Goal: Task Accomplishment & Management: Complete application form

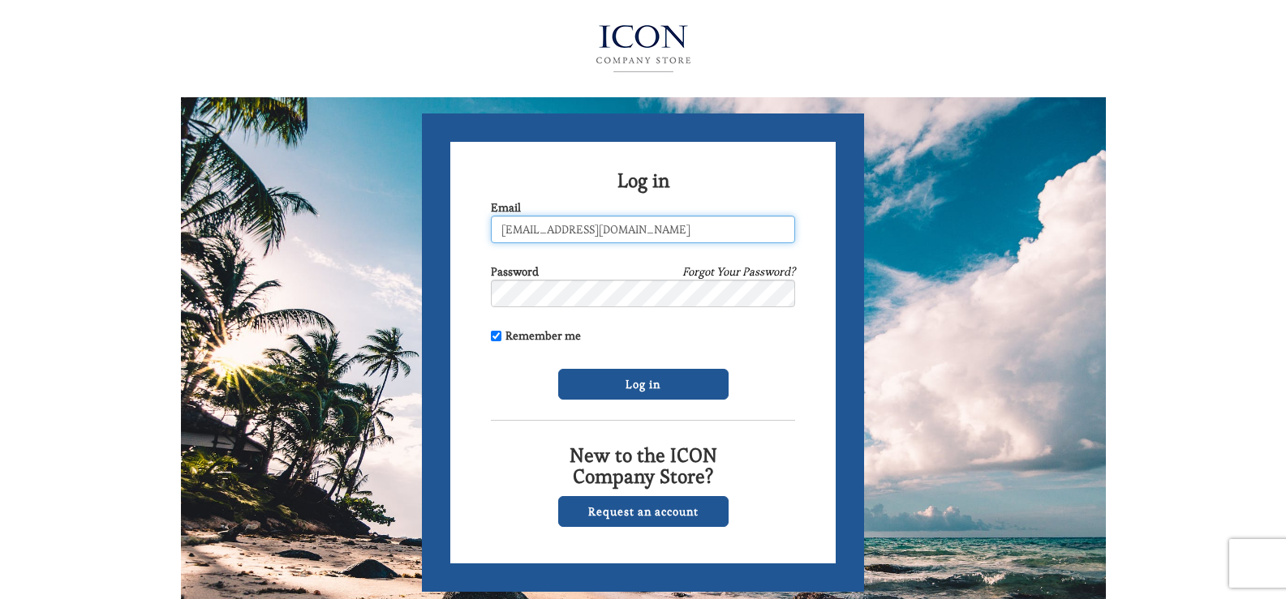
click at [655, 221] on input "hannahlloyd8@gmail.com" at bounding box center [643, 230] width 304 height 28
click at [663, 225] on input "hannahlloyd8@gmail.com" at bounding box center [643, 230] width 304 height 28
type input "h"
type input "c"
type input "[EMAIL_ADDRESS][DOMAIN_NAME]"
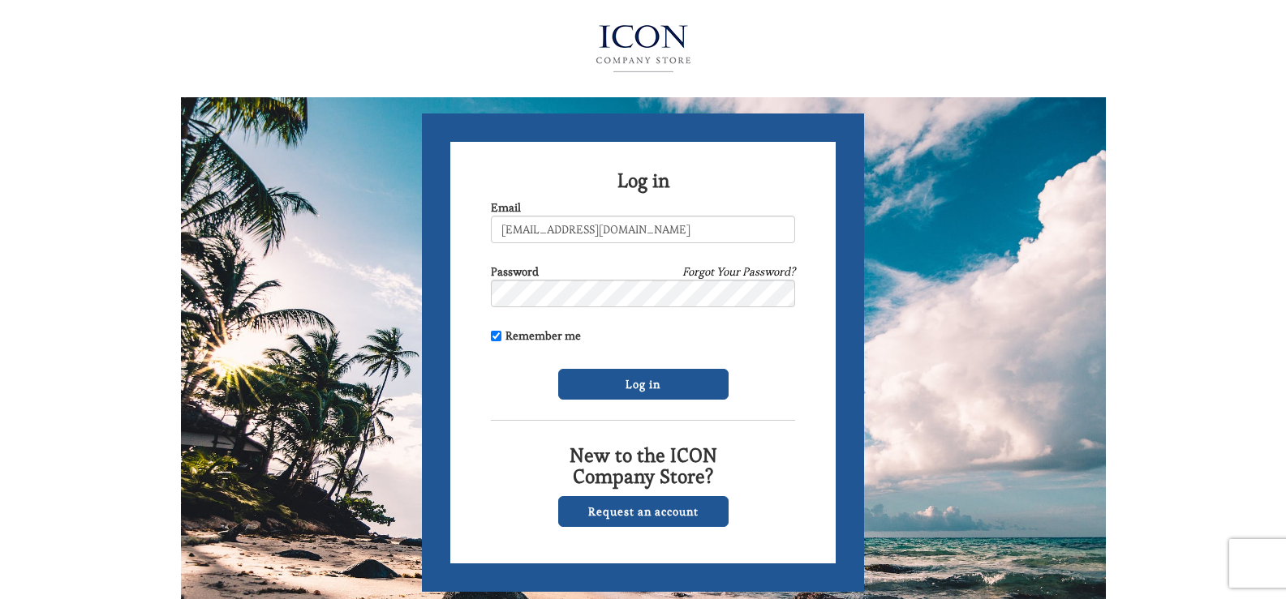
click at [788, 526] on div "Request an account" at bounding box center [643, 511] width 304 height 31
click at [633, 380] on input "Log in" at bounding box center [643, 384] width 170 height 31
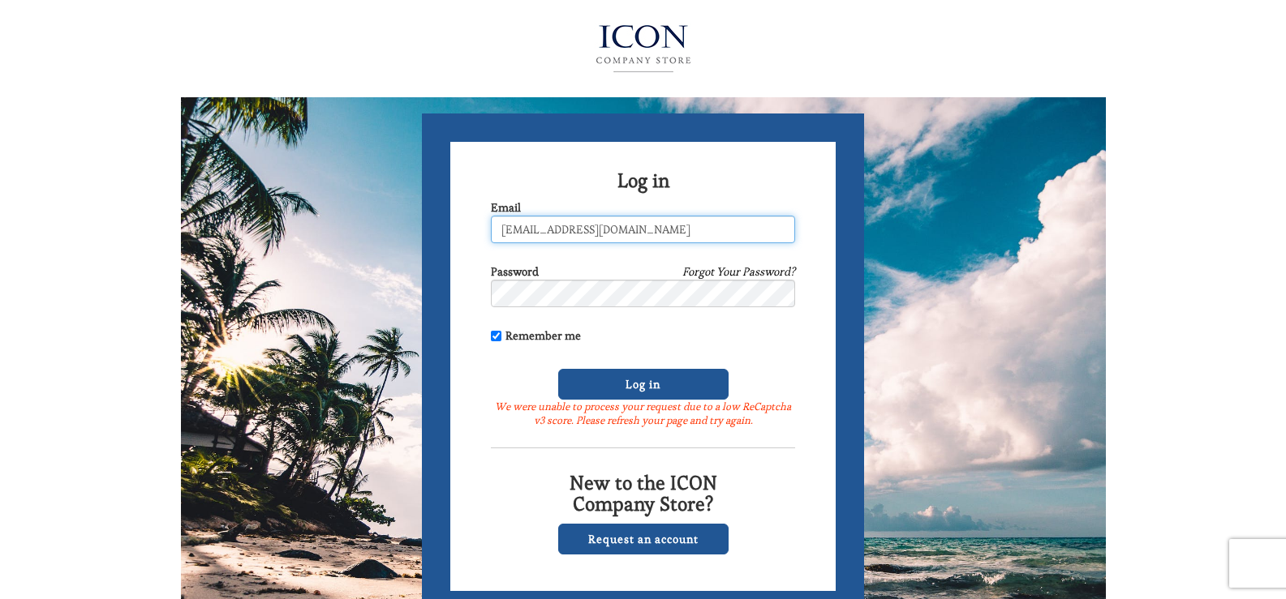
click at [637, 229] on input "[EMAIL_ADDRESS][DOMAIN_NAME]" at bounding box center [643, 230] width 304 height 28
type input "h"
click at [669, 224] on input "[EMAIL_ADDRESS][DOMAIN_NAME]" at bounding box center [643, 230] width 304 height 28
type input "[EMAIL_ADDRESS][DOMAIN_NAME]"
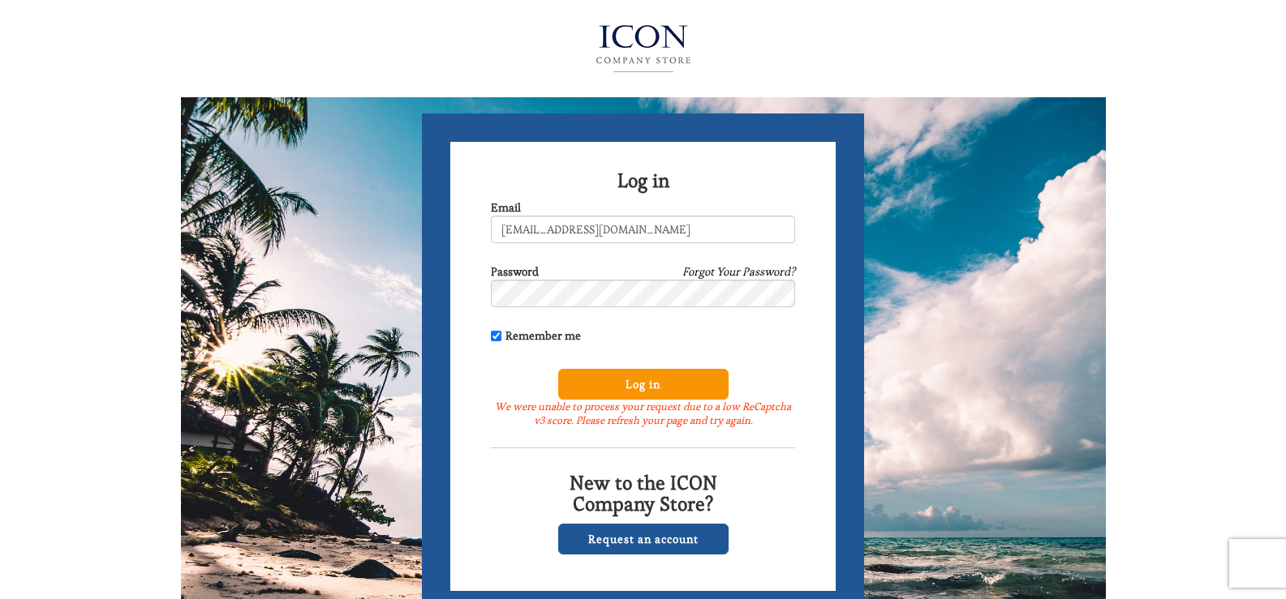
click at [616, 382] on input "Log in" at bounding box center [643, 384] width 170 height 31
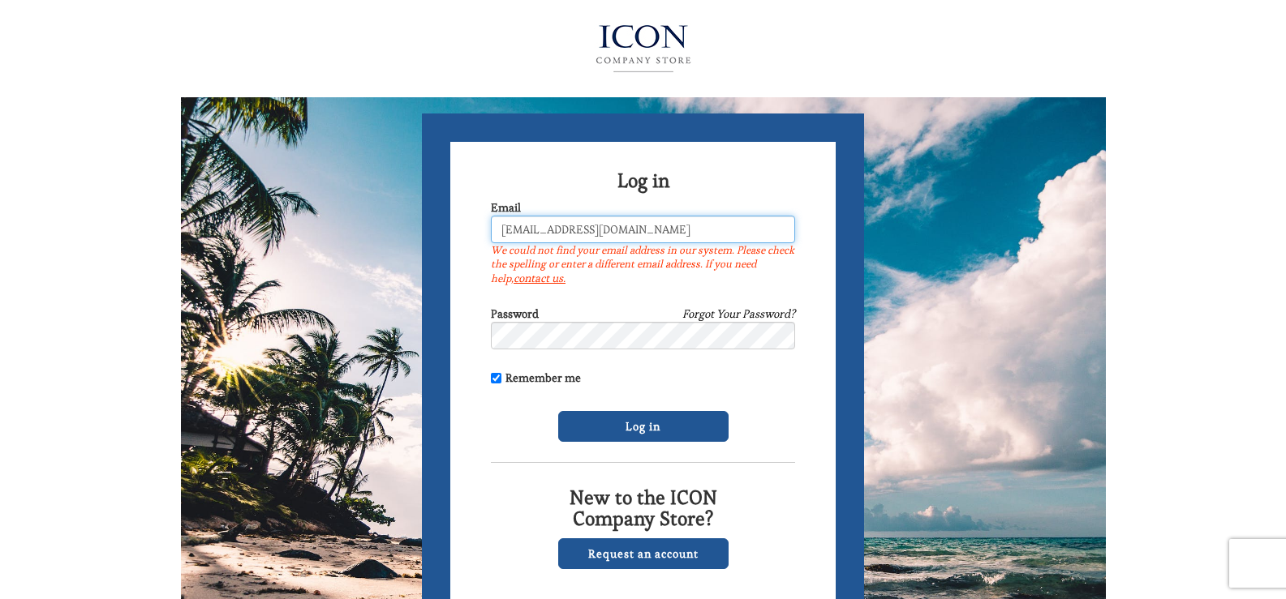
click at [644, 228] on input "Cwoodland112@gmail.com" at bounding box center [643, 230] width 304 height 28
click at [709, 229] on input "[EMAIL_ADDRESS][DOMAIN_NAME]" at bounding box center [643, 230] width 304 height 28
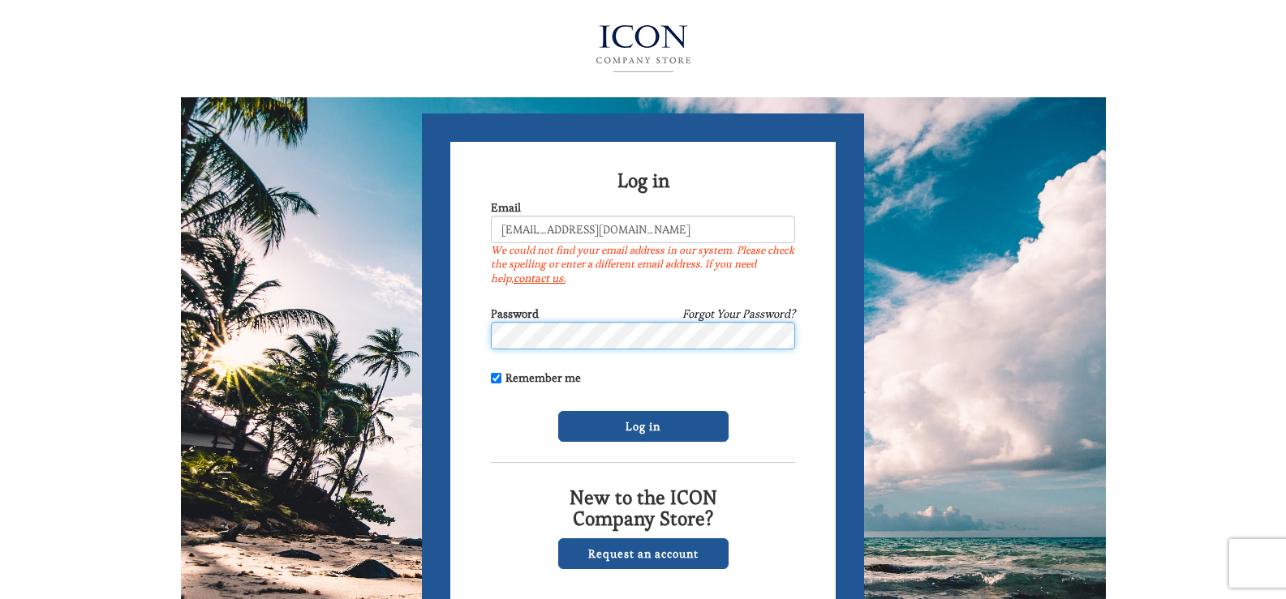
click at [513, 310] on div "Password Forgot Your Password?" at bounding box center [643, 328] width 304 height 44
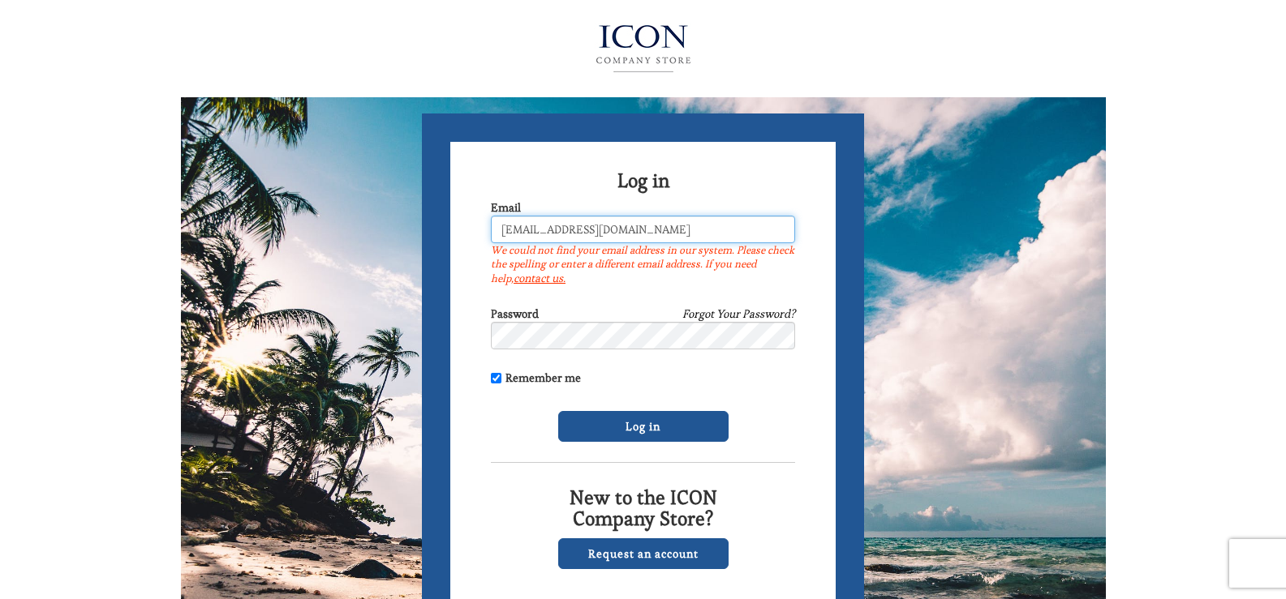
click at [664, 226] on input "[EMAIL_ADDRESS][DOMAIN_NAME]" at bounding box center [643, 230] width 304 height 28
type input "C"
type input "[EMAIL_ADDRESS][DOMAIN_NAME]"
click at [673, 225] on input "[EMAIL_ADDRESS][DOMAIN_NAME]" at bounding box center [643, 230] width 304 height 28
click at [793, 567] on div "Request an account" at bounding box center [643, 554] width 304 height 31
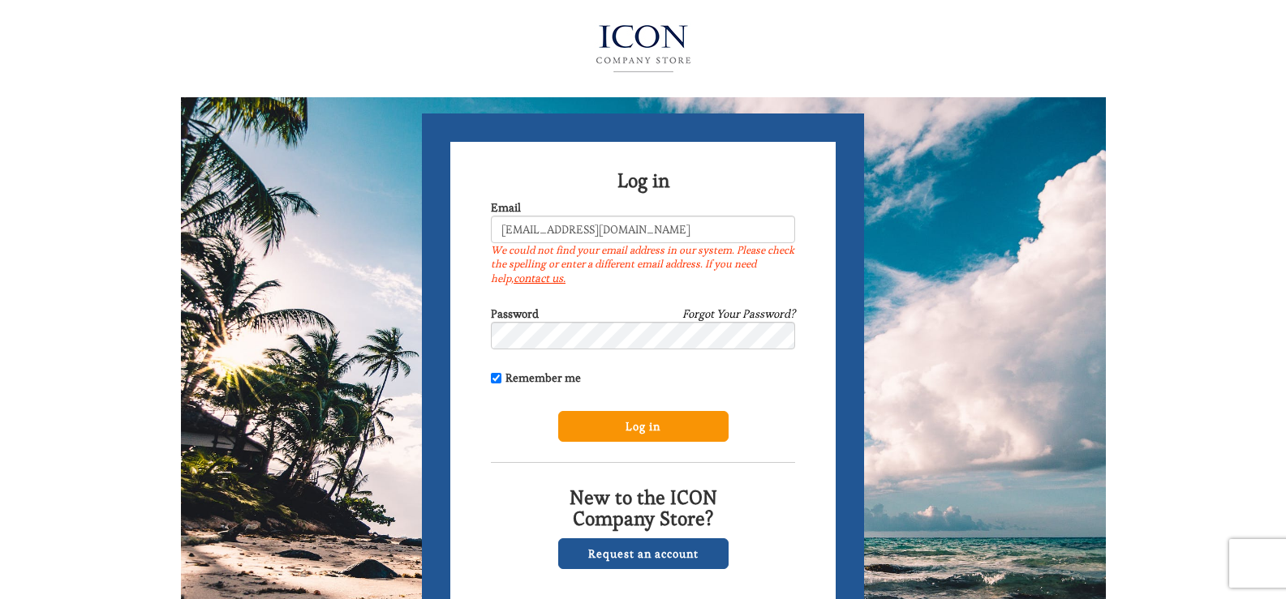
click at [663, 419] on input "Log in" at bounding box center [643, 426] width 170 height 31
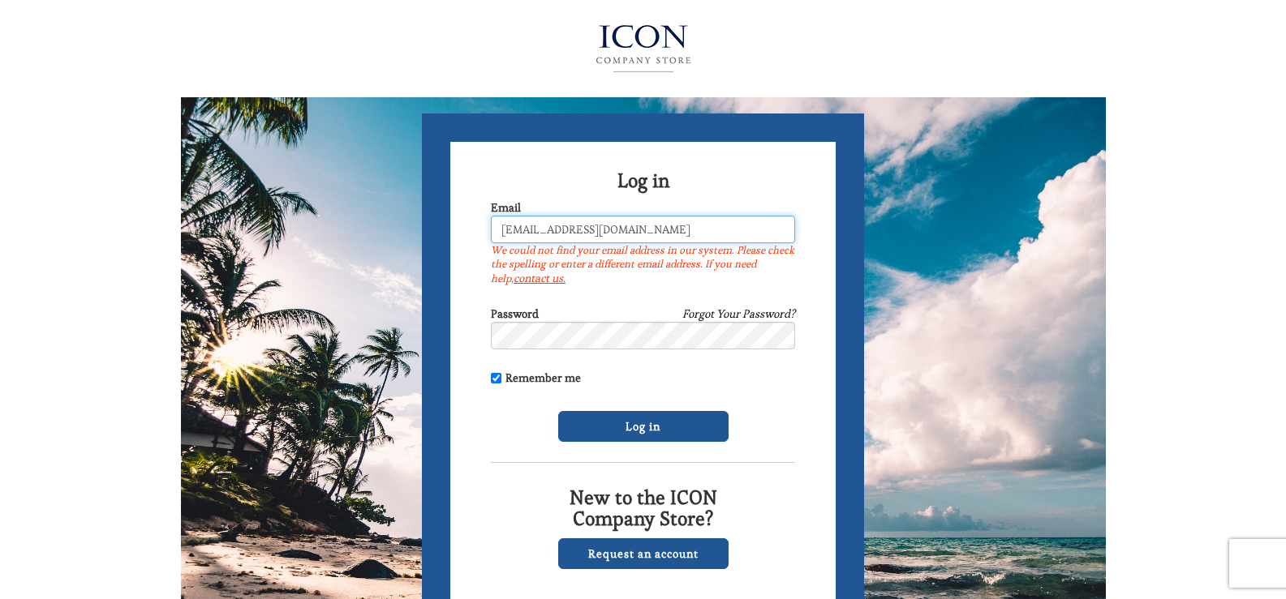
click at [505, 228] on input "Cwoodland112@gmail.com" at bounding box center [643, 230] width 304 height 28
click at [517, 230] on input "[EMAIL_ADDRESS][DOMAIN_NAME]" at bounding box center [643, 230] width 304 height 28
type input "CWoodland112@gmail.com"
click at [798, 422] on form "Log in Email CWoodland112@gmail.com We could not find your email address in our…" at bounding box center [643, 374] width 442 height 521
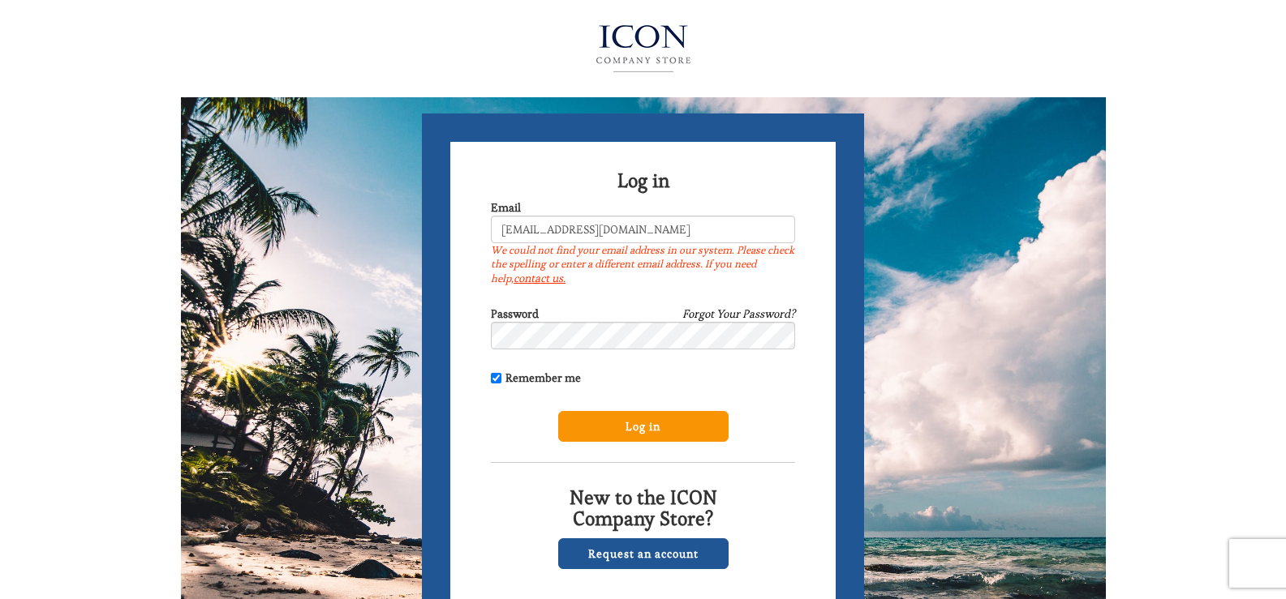
click at [677, 423] on input "Log in" at bounding box center [643, 426] width 170 height 31
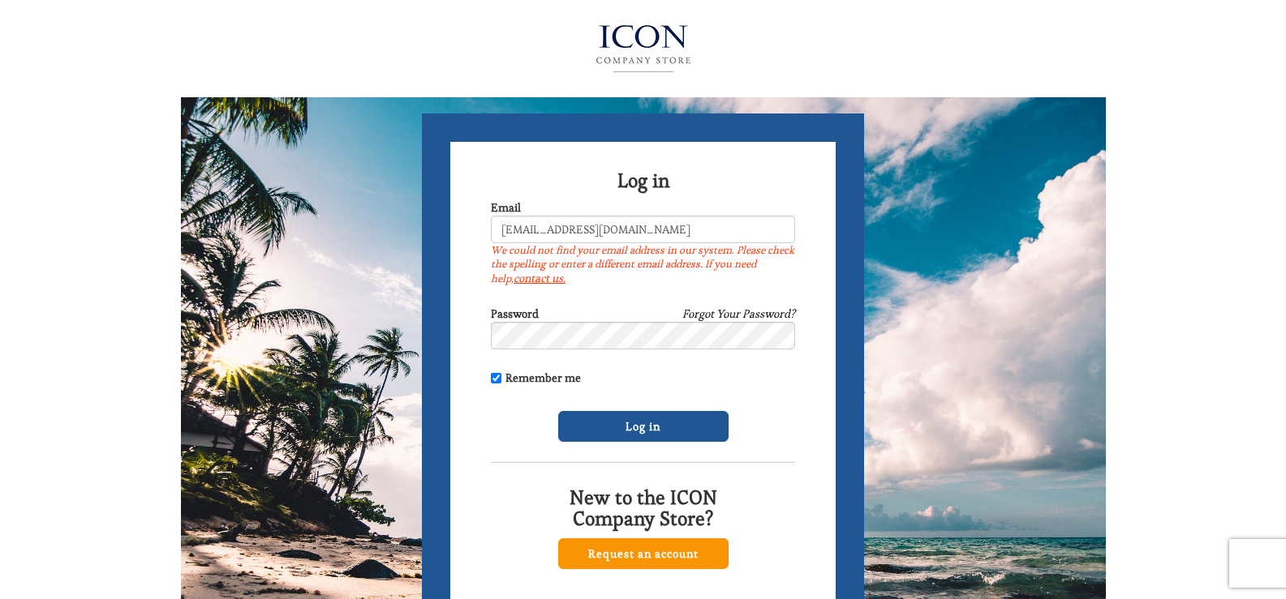
click at [662, 552] on link "Request an account" at bounding box center [643, 554] width 170 height 31
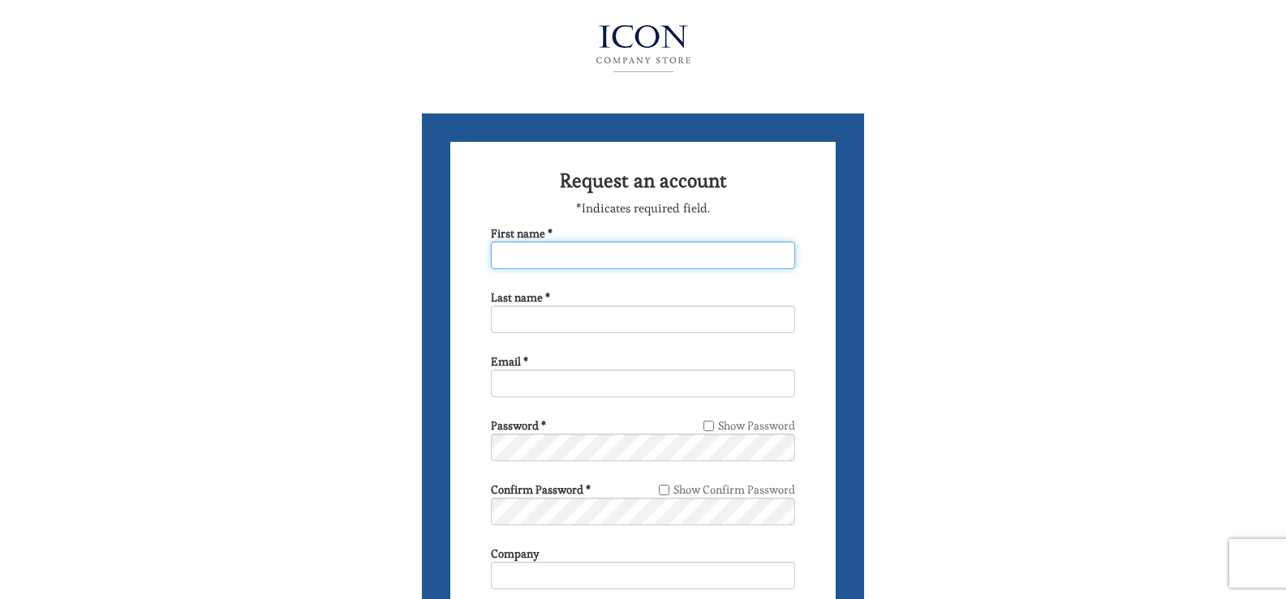
click at [544, 254] on input "First name *" at bounding box center [643, 256] width 304 height 28
click at [544, 254] on input "cHAT" at bounding box center [643, 256] width 304 height 28
type input "c"
type input "cHAT"
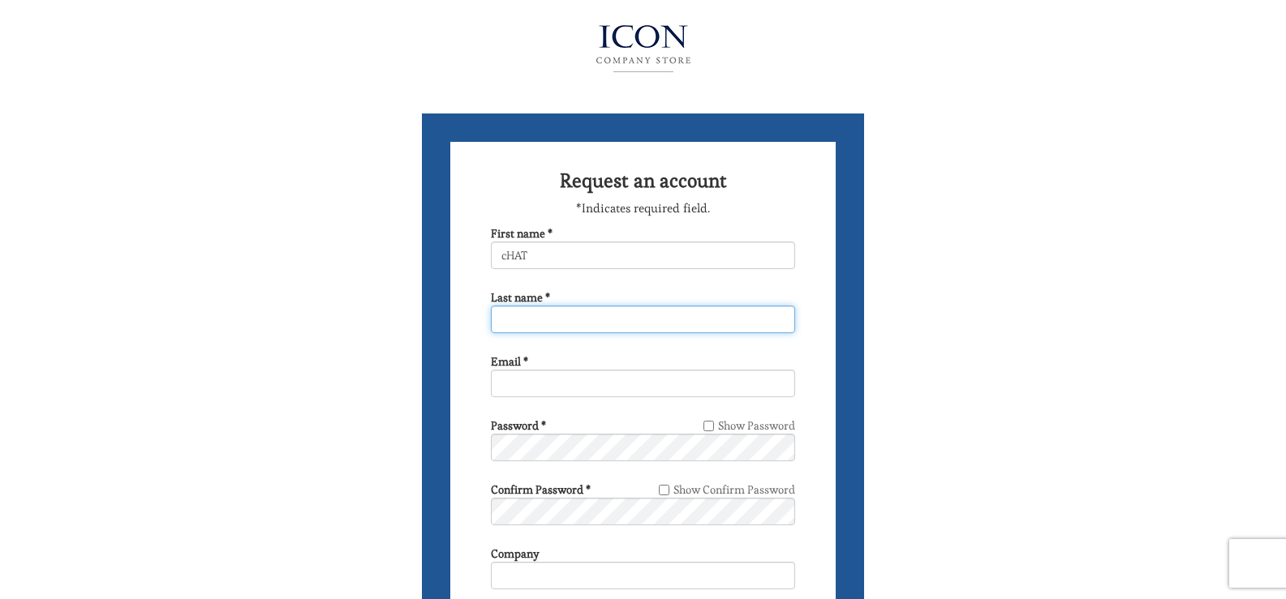
click at [530, 323] on input "Last name *" at bounding box center [643, 320] width 304 height 28
type input "WOODLAND"
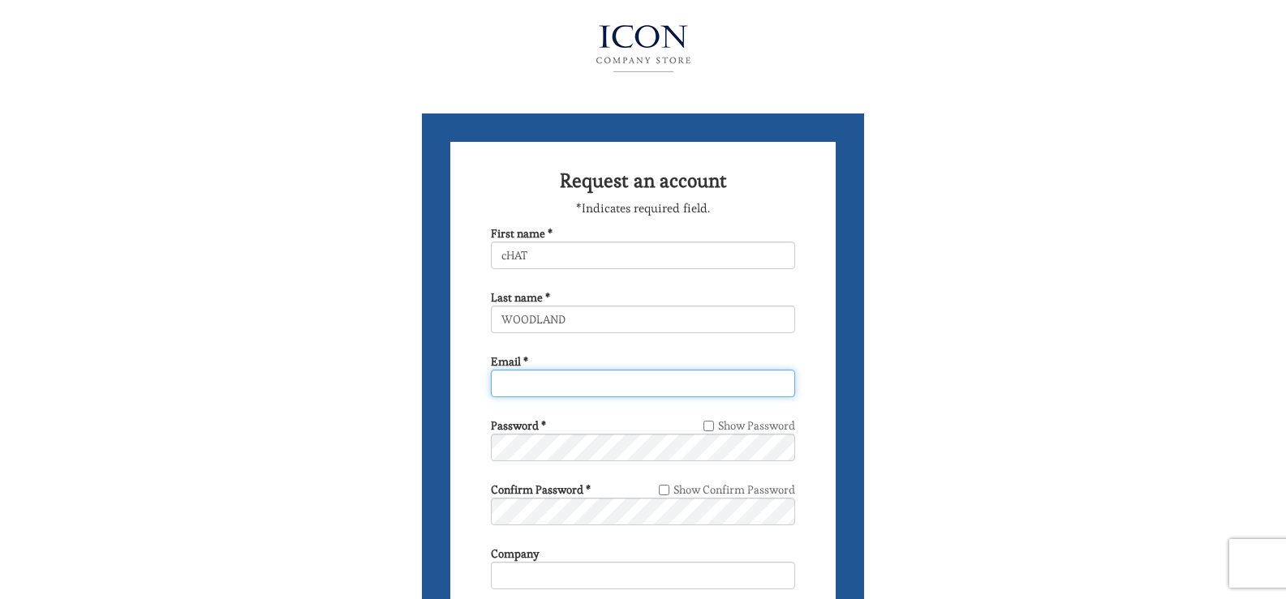
click at [526, 389] on input "Email *" at bounding box center [643, 384] width 304 height 28
type input "[EMAIL_ADDRESS][DOMAIN_NAME]"
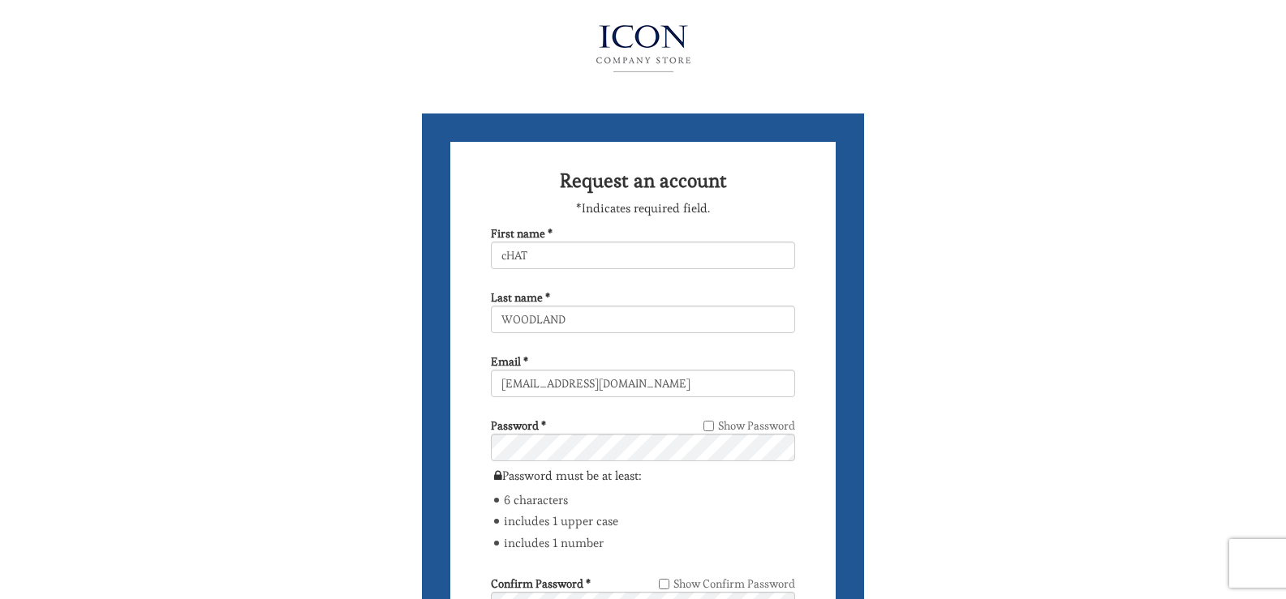
drag, startPoint x: 1001, startPoint y: 489, endPoint x: 951, endPoint y: 460, distance: 58.2
drag, startPoint x: 709, startPoint y: 418, endPoint x: 706, endPoint y: 431, distance: 13.2
click at [709, 421] on label "Show Password" at bounding box center [749, 426] width 92 height 16
click at [709, 421] on input "Show Password" at bounding box center [708, 426] width 11 height 11
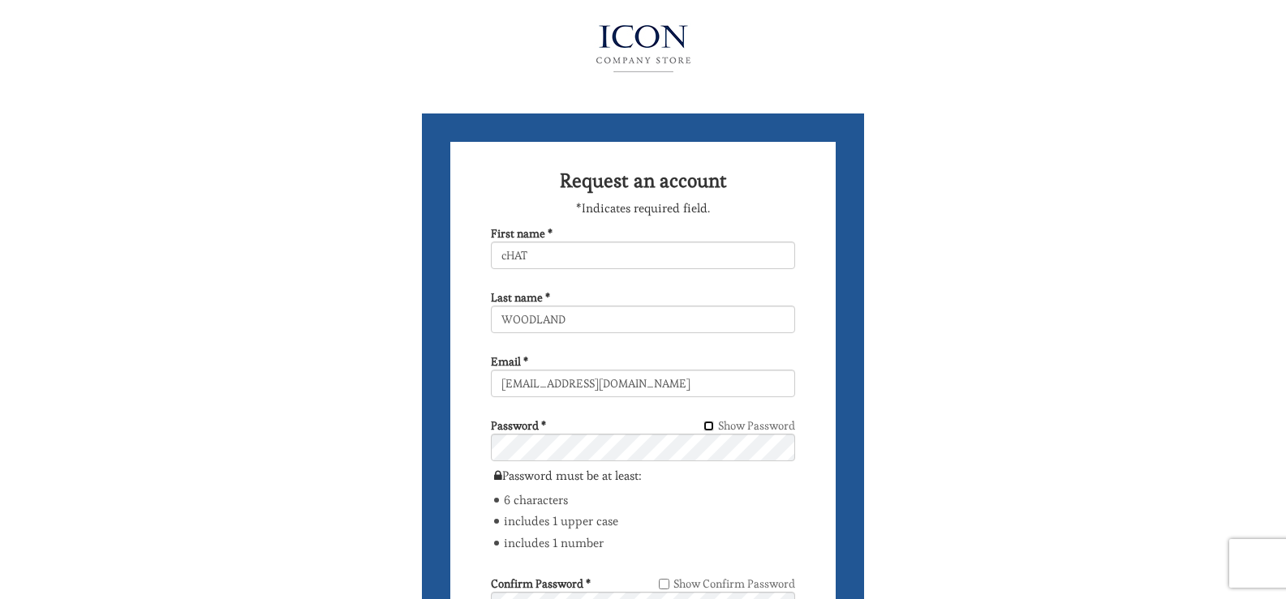
checkbox input "true"
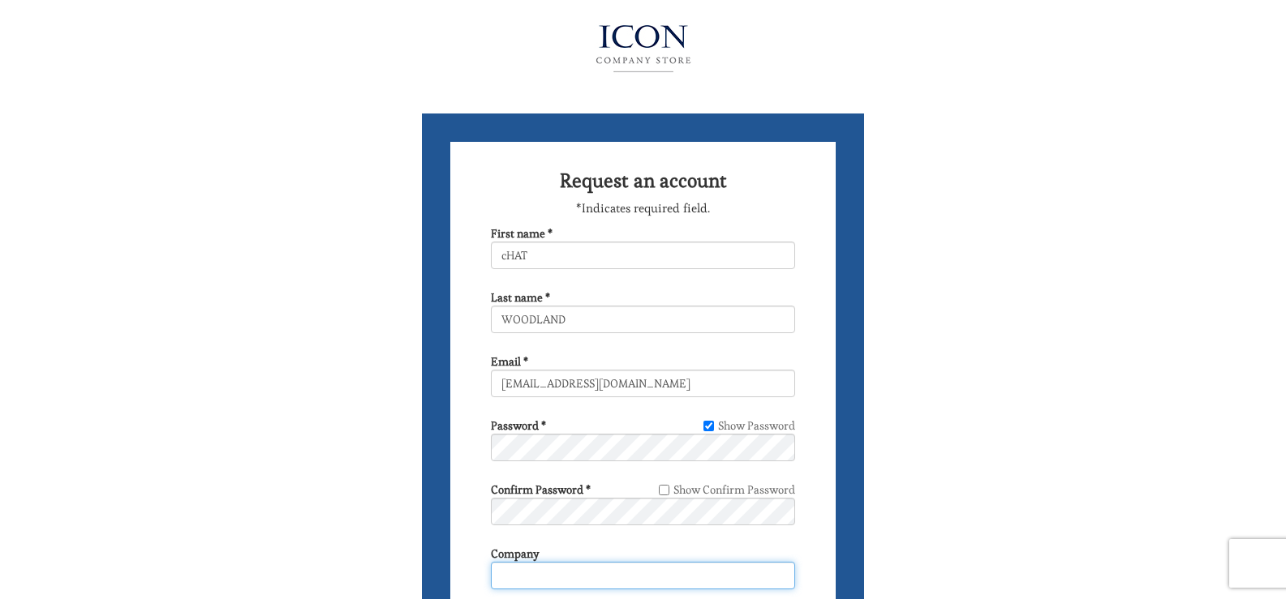
click at [535, 578] on input "Company" at bounding box center [643, 576] width 304 height 28
type input "ICON"
click at [925, 557] on div "Request an account *Indicates required field. First name * cHAT Last name * WOO…" at bounding box center [643, 596] width 925 height 1192
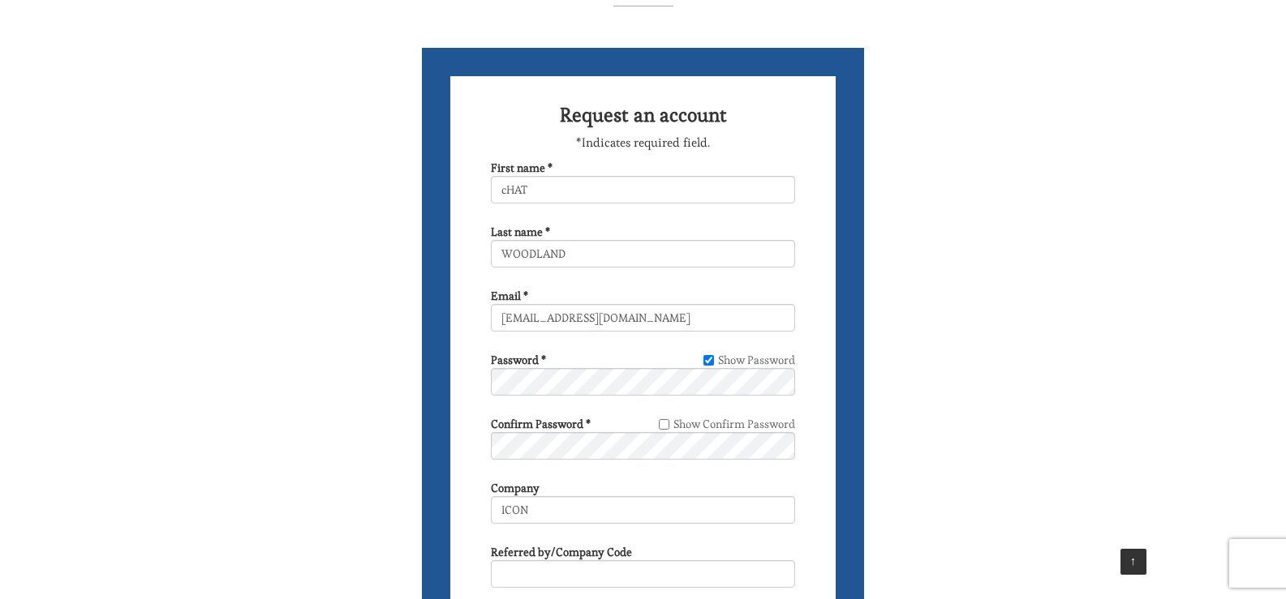
scroll to position [162, 0]
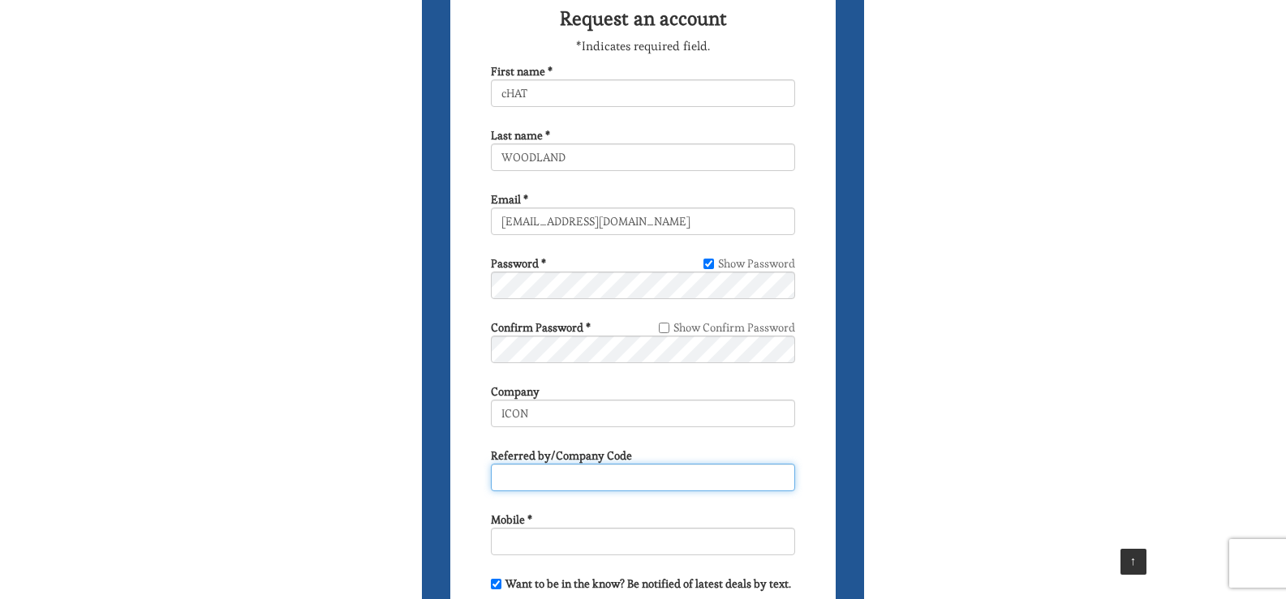
click at [535, 474] on input "text" at bounding box center [643, 478] width 304 height 28
type input "THOMAS bROWN"
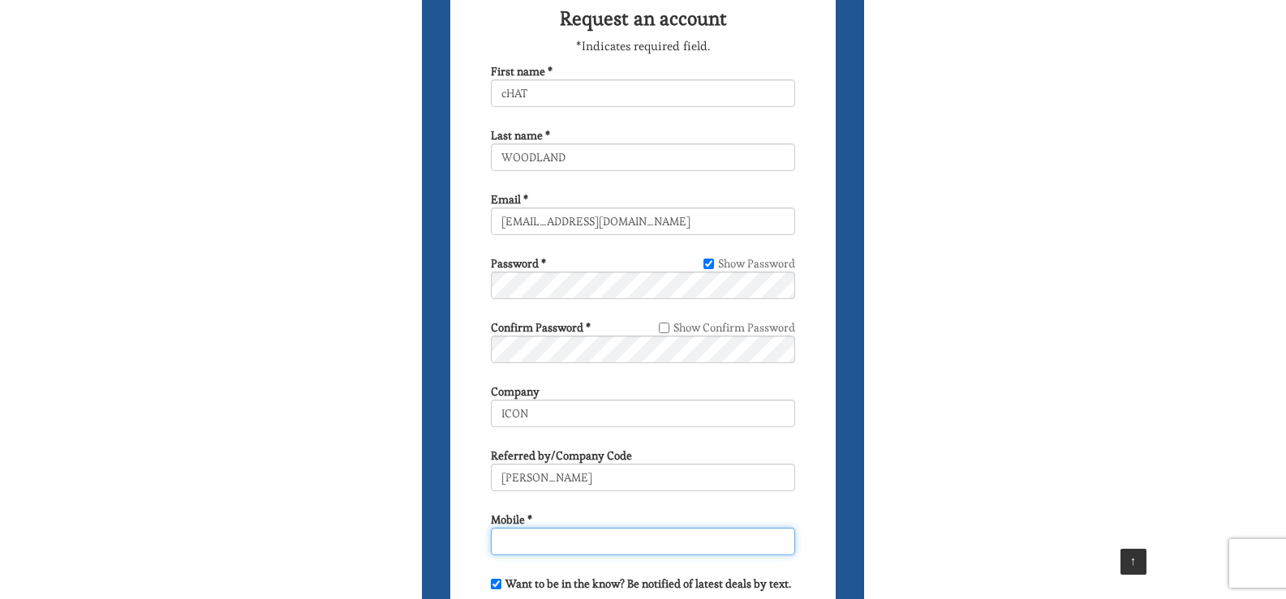
click at [561, 542] on input "Mobile *" at bounding box center [643, 542] width 304 height 28
click at [625, 533] on input "16463021731" at bounding box center [643, 542] width 304 height 28
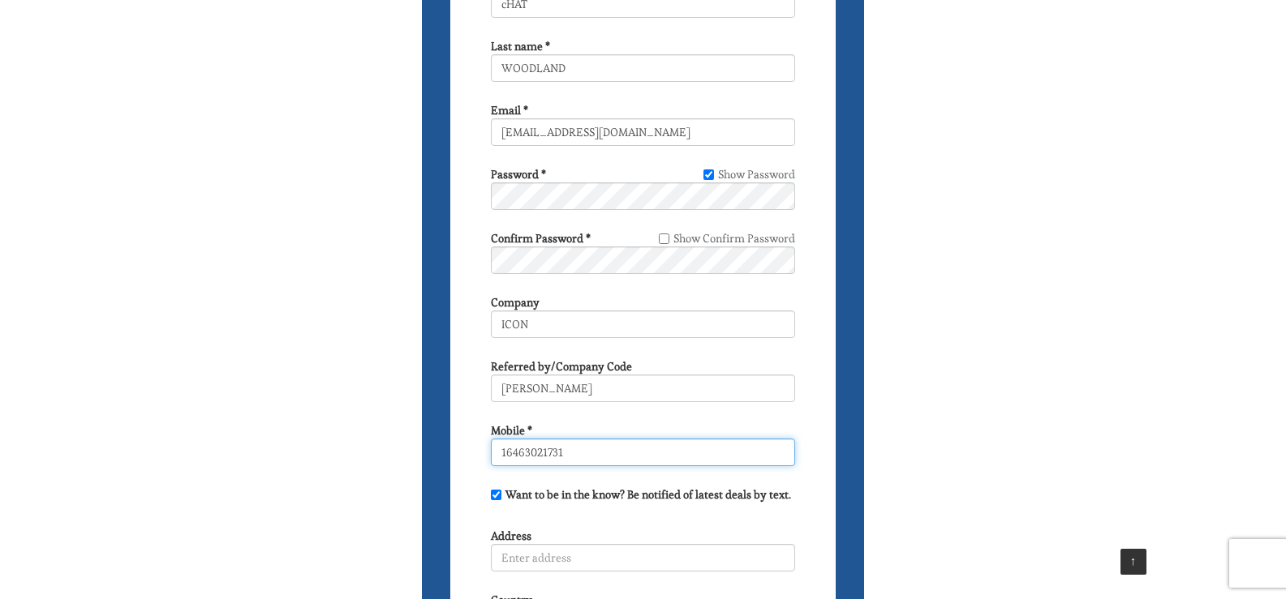
scroll to position [406, 0]
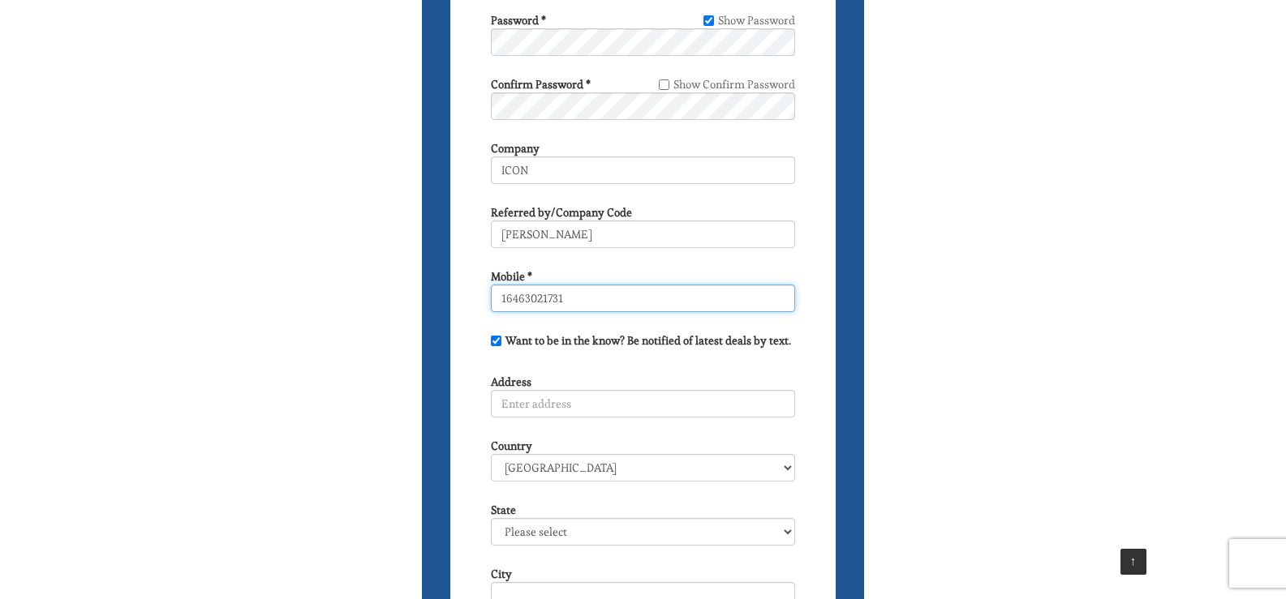
type input "16463021731"
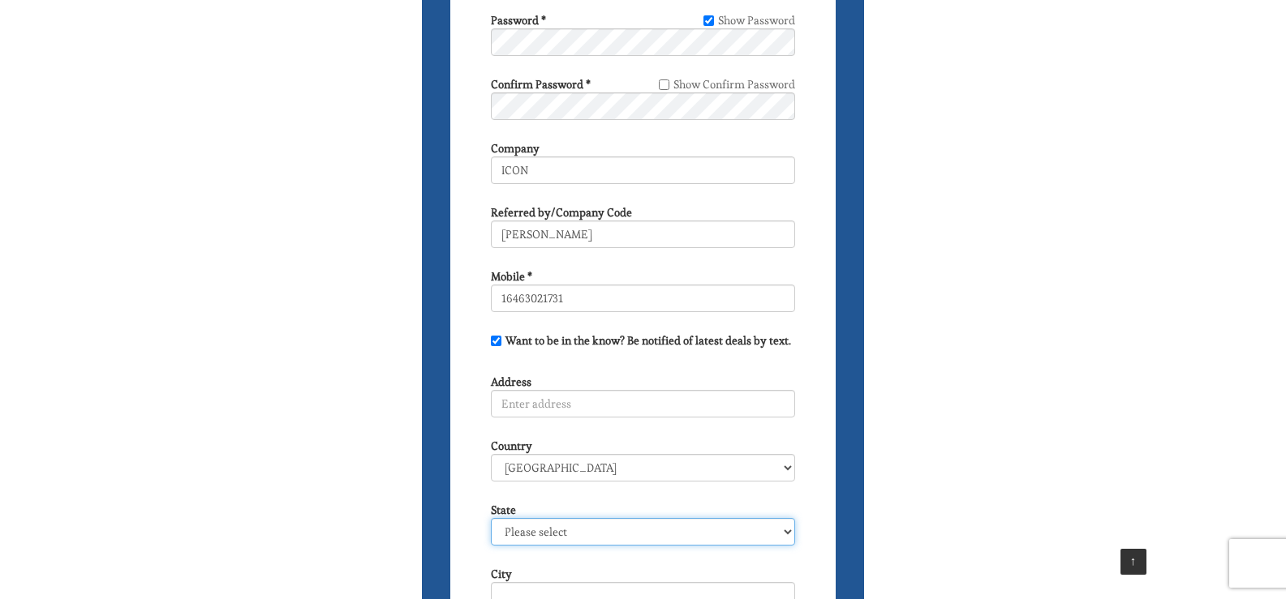
click at [787, 532] on select "Please select Alabama Alaska American Samoa Arizona Arkansas California Colorad…" at bounding box center [643, 532] width 304 height 28
select select "NY"
click at [491, 518] on select "Please select Alabama Alaska American Samoa Arizona Arkansas California Colorad…" at bounding box center [643, 532] width 304 height 28
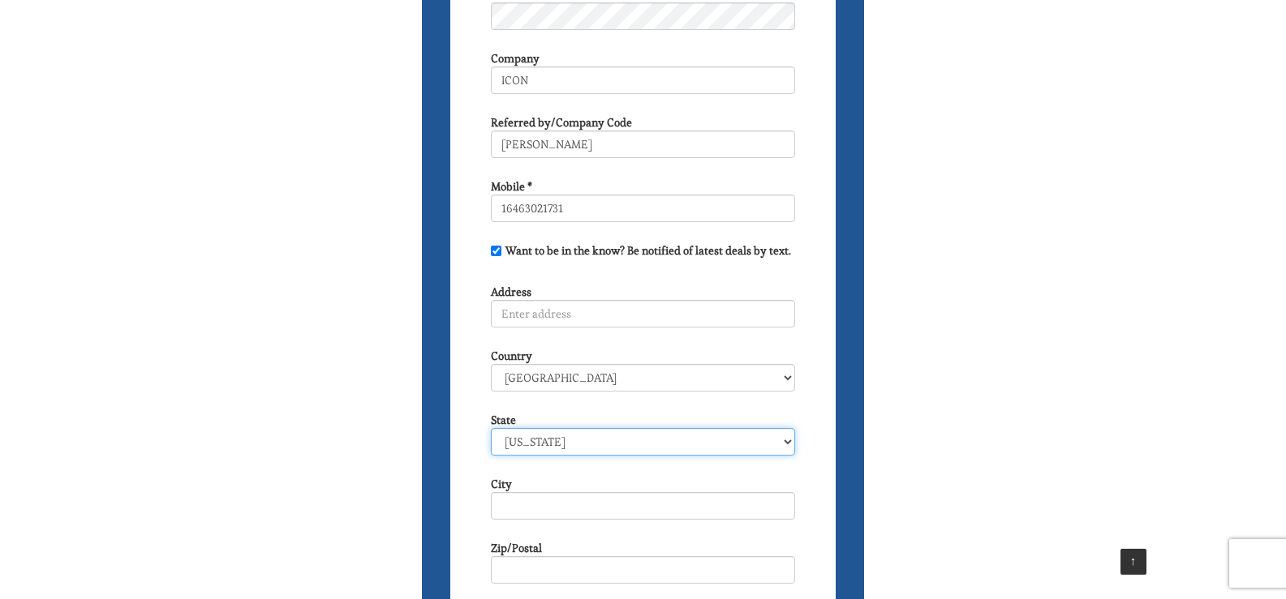
scroll to position [649, 0]
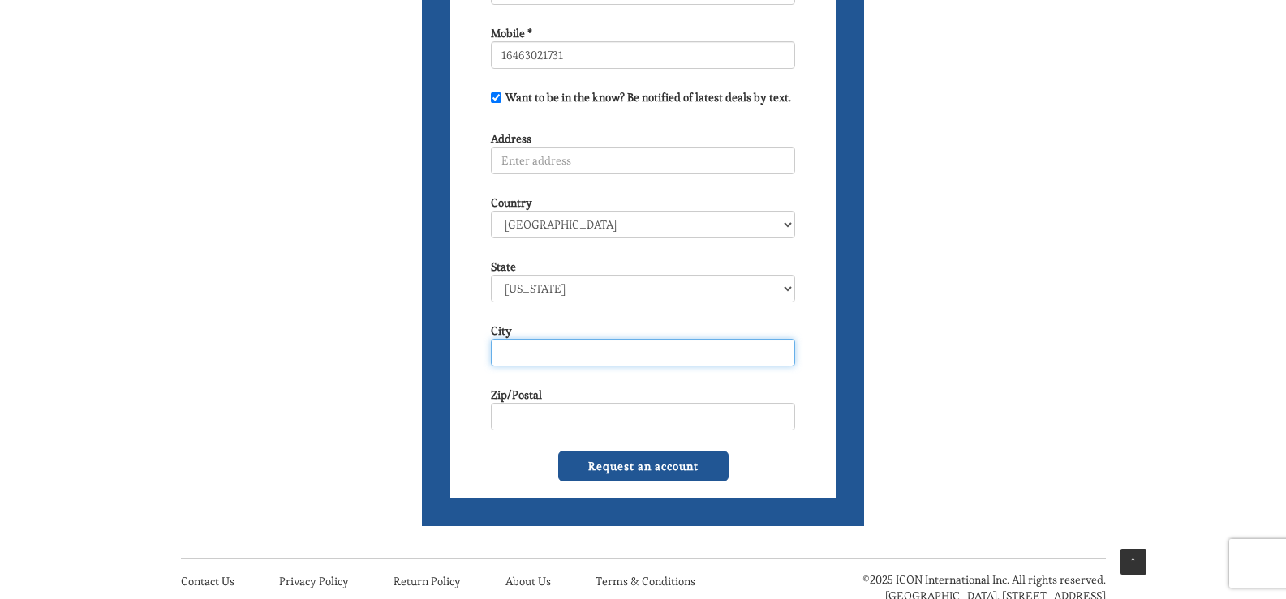
click at [548, 354] on input "City" at bounding box center [643, 353] width 304 height 28
click at [535, 349] on input "City" at bounding box center [643, 353] width 304 height 28
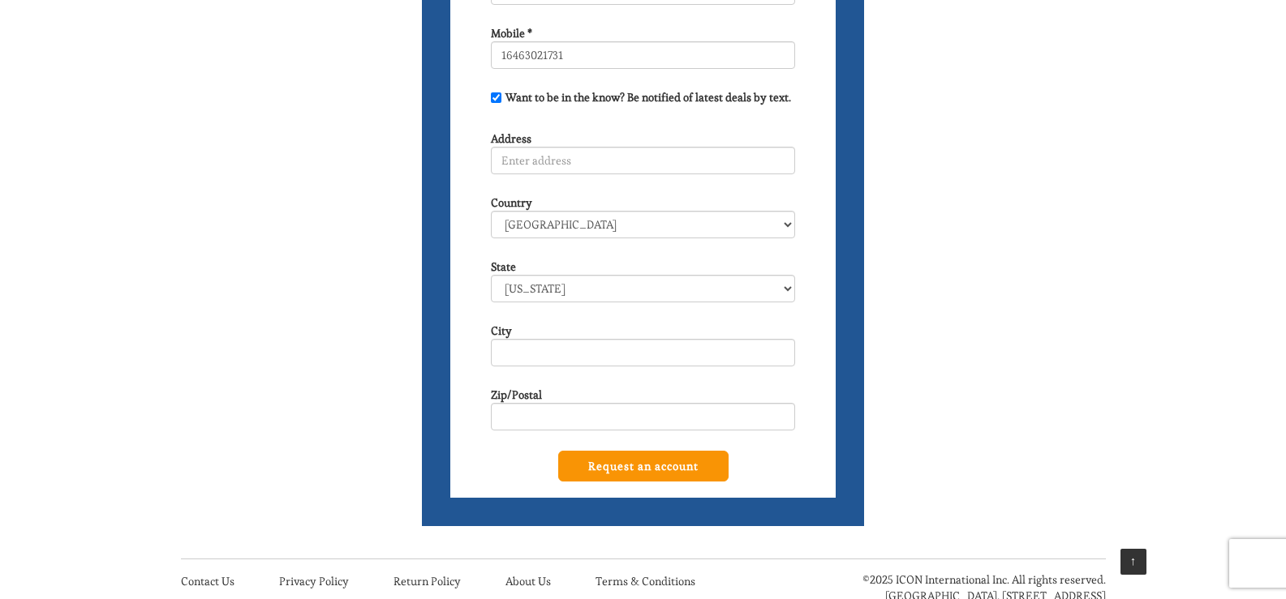
click at [672, 463] on input "Request an account" at bounding box center [643, 466] width 170 height 31
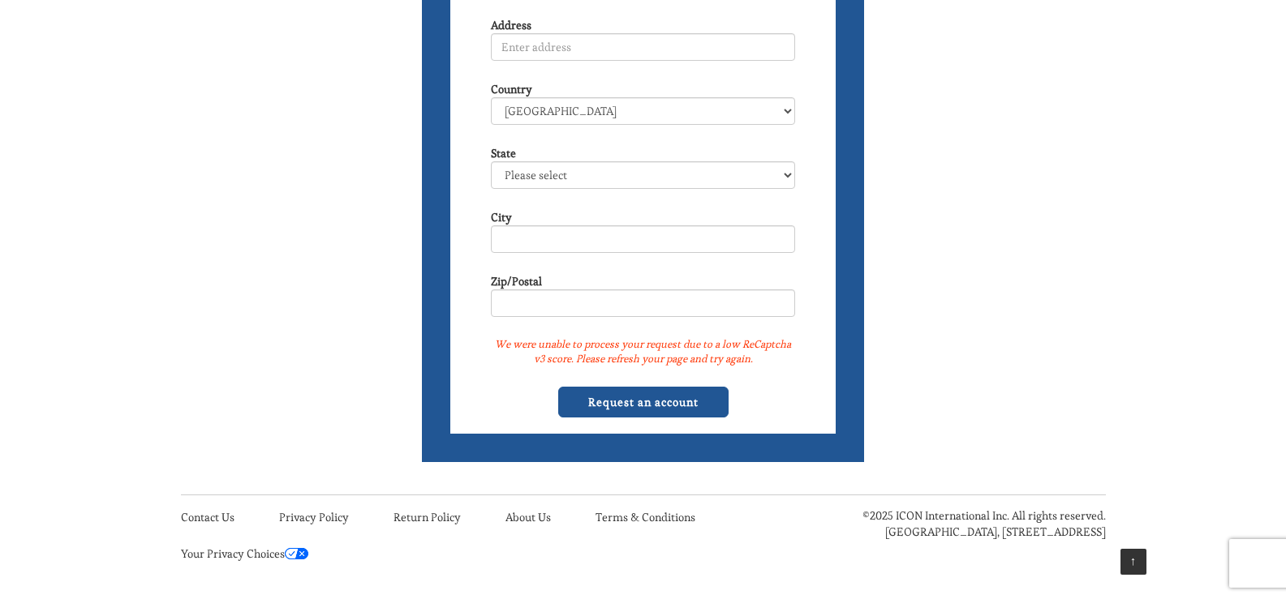
scroll to position [766, 0]
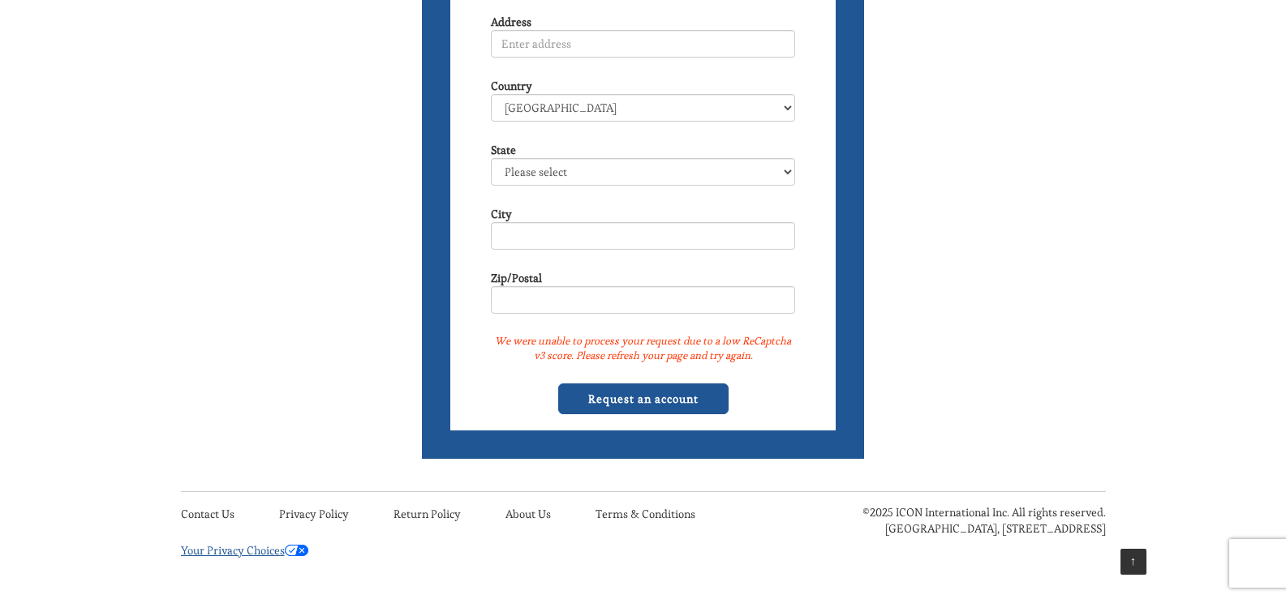
click at [305, 551] on img at bounding box center [297, 550] width 24 height 11
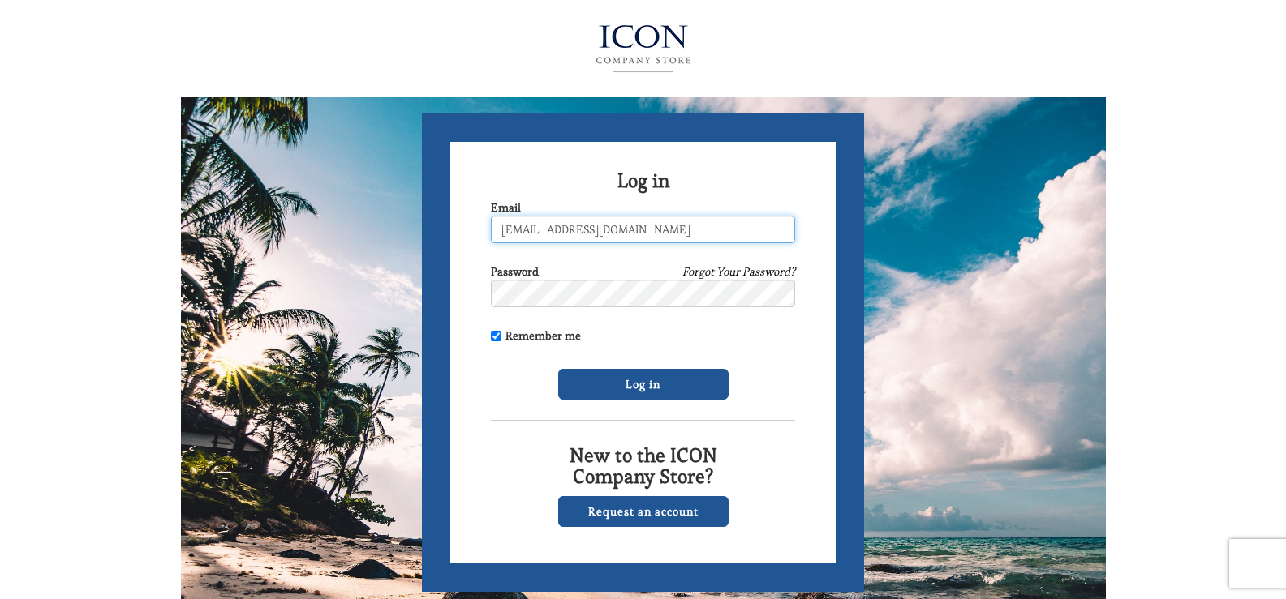
click at [658, 228] on input "[EMAIL_ADDRESS][DOMAIN_NAME]" at bounding box center [643, 230] width 304 height 28
click at [959, 429] on div "Log in Email [EMAIL_ADDRESS][DOMAIN_NAME] Password Forgot Your Password? Rememb…" at bounding box center [643, 344] width 925 height 689
click at [645, 228] on input "[EMAIL_ADDRESS][DOMAIN_NAME]" at bounding box center [643, 230] width 304 height 28
type input "h"
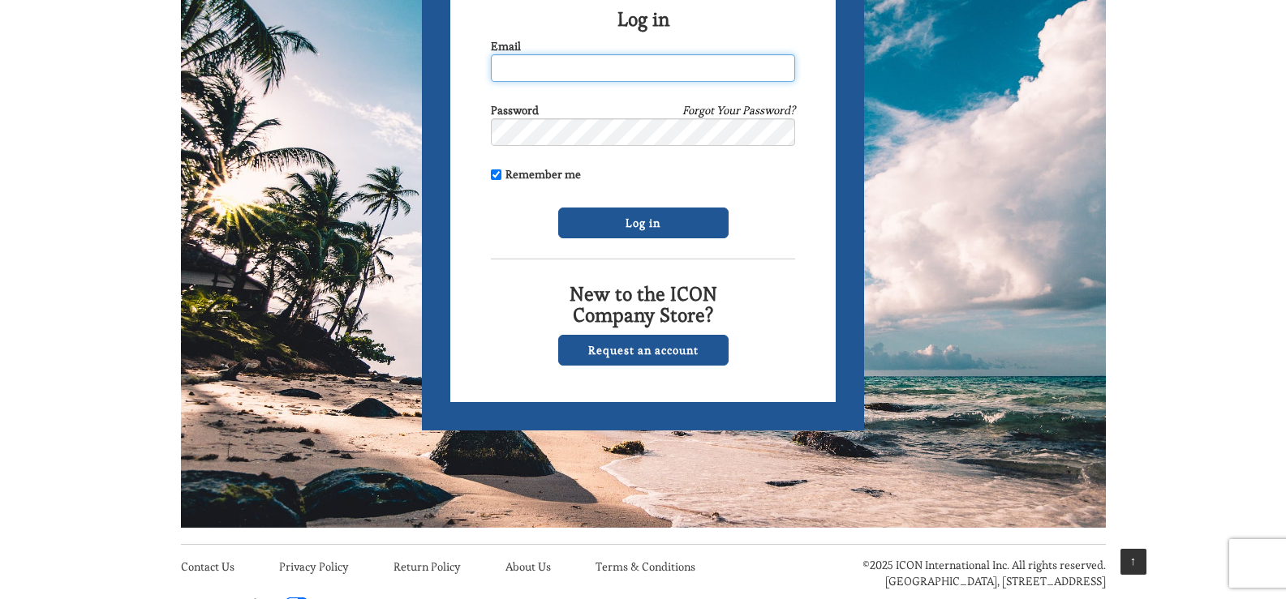
scroll to position [133, 0]
